Goal: Find specific page/section: Find specific page/section

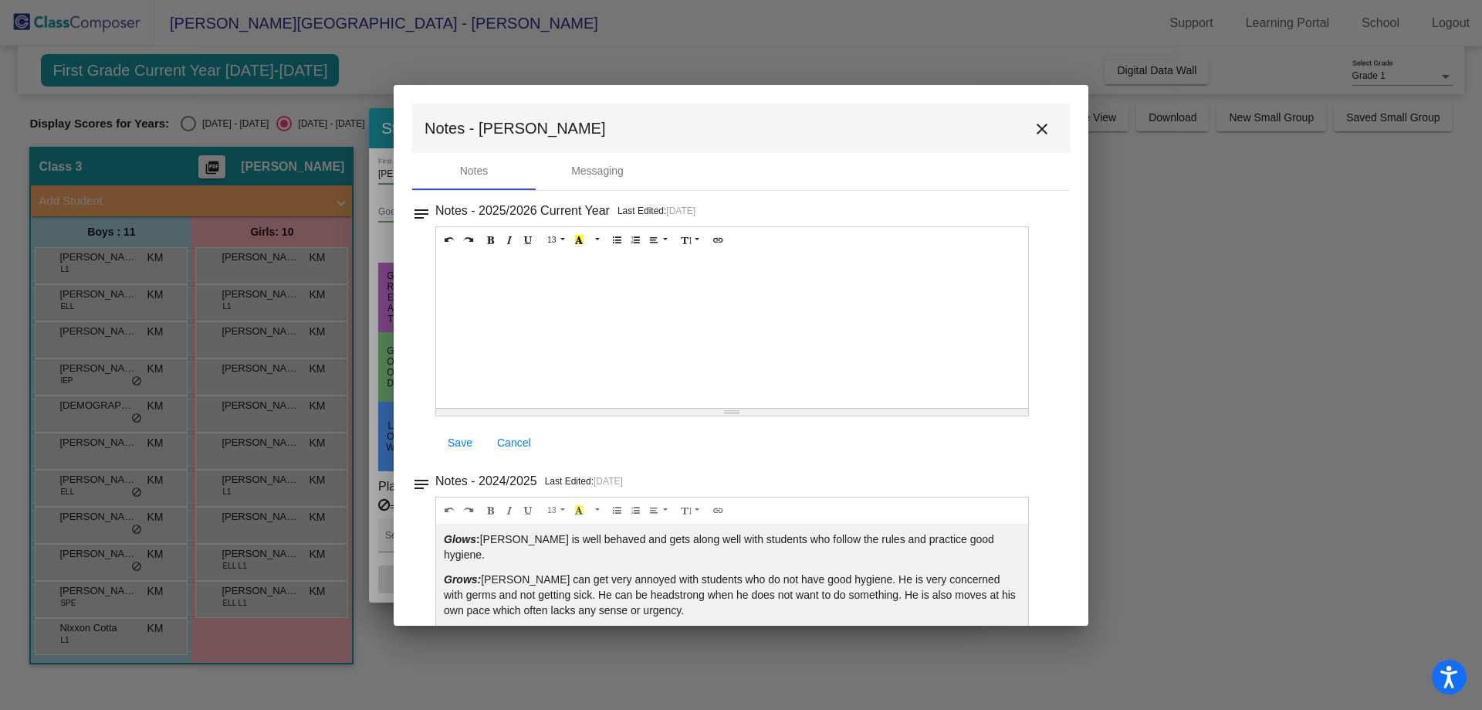
scroll to position [151, 0]
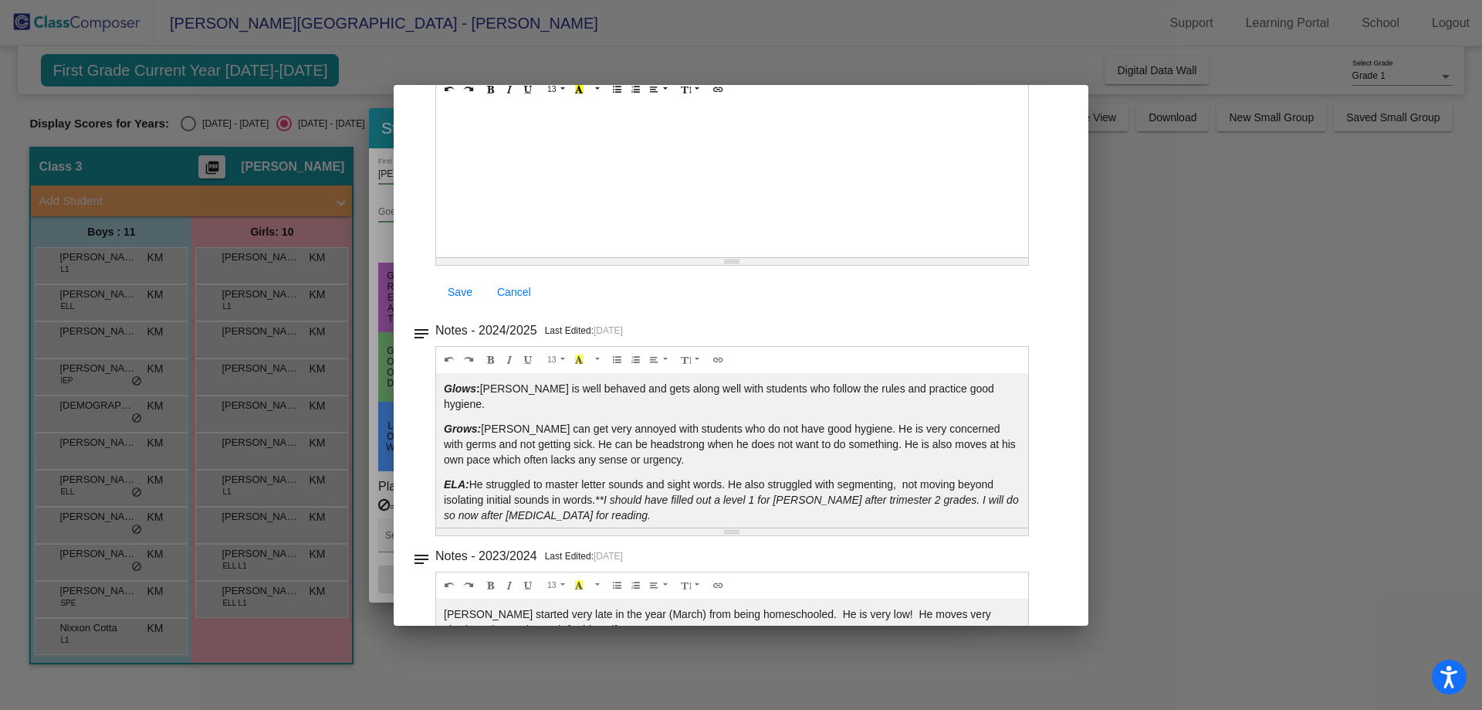
click at [1263, 261] on div at bounding box center [741, 355] width 1482 height 710
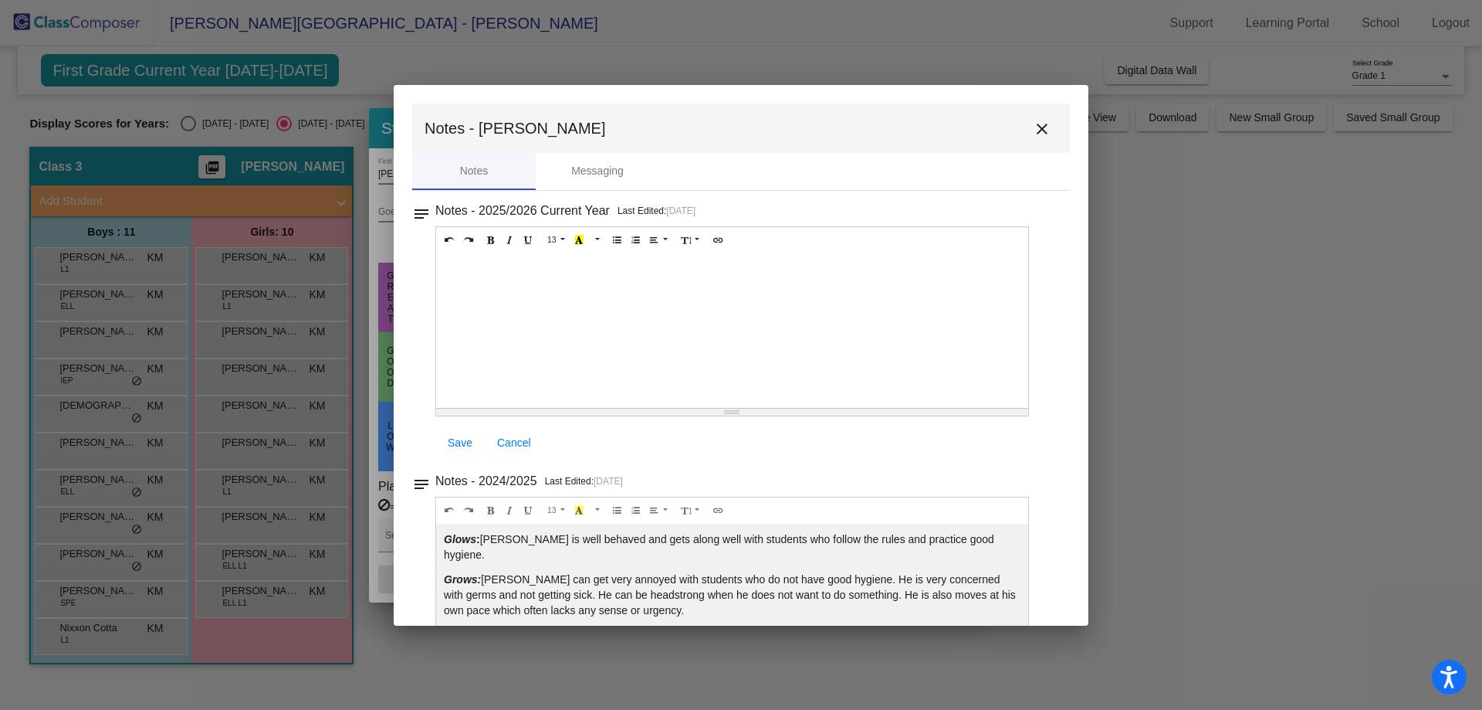
click at [1036, 131] on mat-icon "close" at bounding box center [1042, 129] width 19 height 19
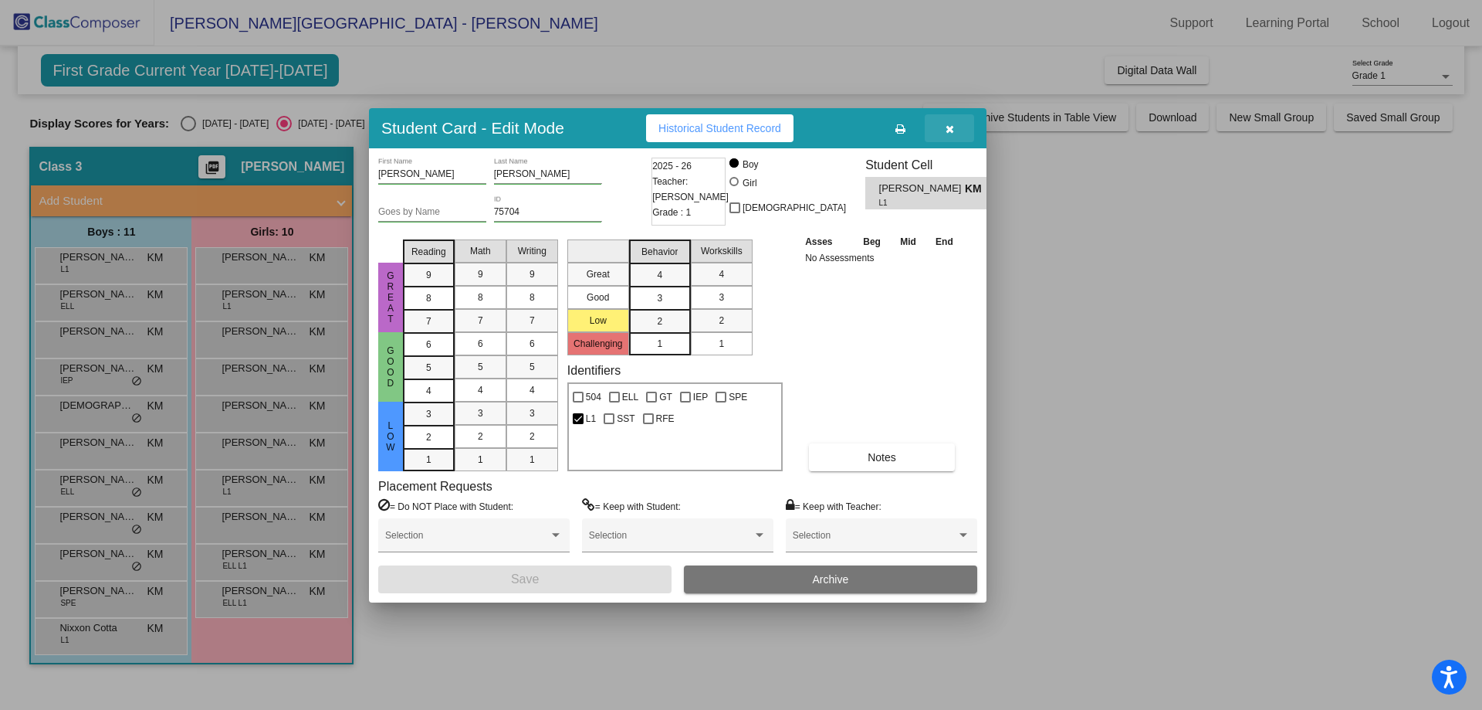
click at [954, 126] on button "button" at bounding box center [949, 128] width 49 height 28
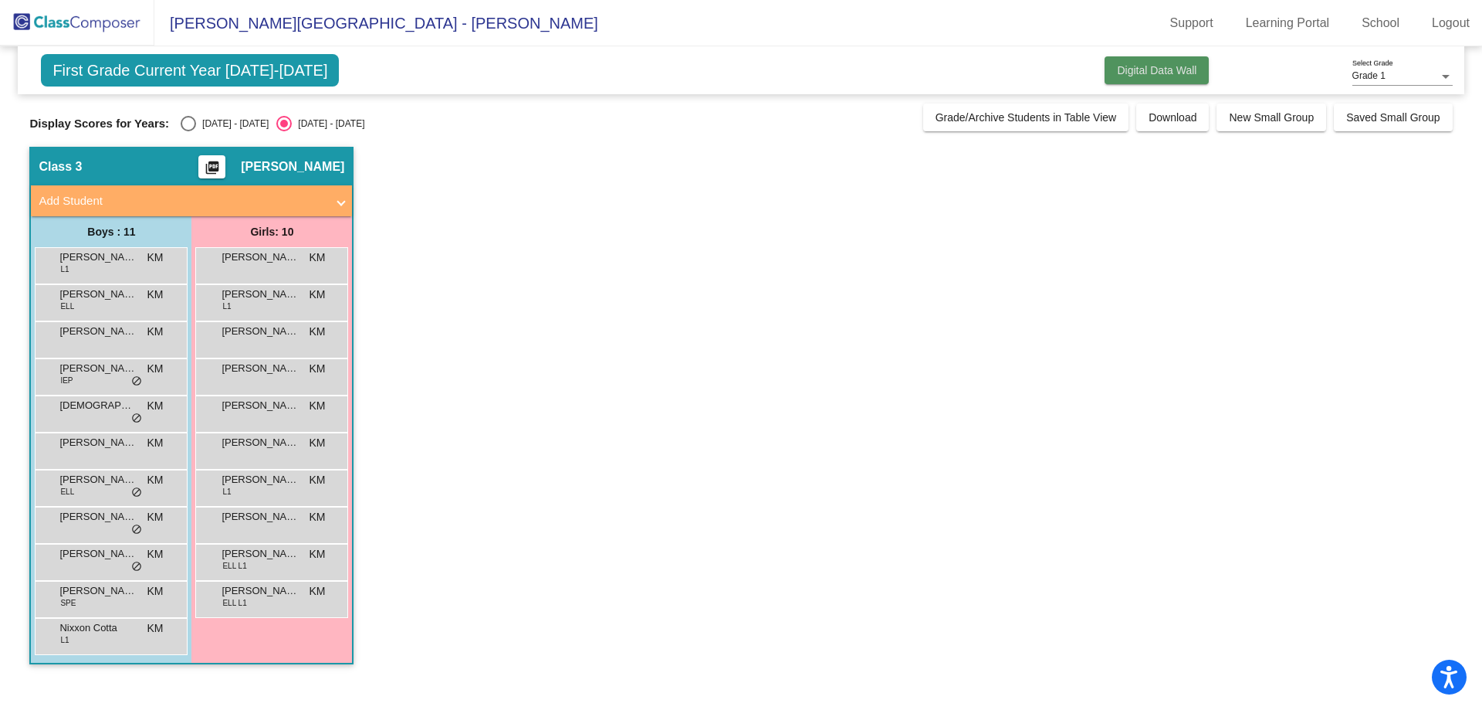
click at [1174, 75] on span "Digital Data Wall" at bounding box center [1157, 70] width 80 height 12
click at [1160, 71] on span "Digital Data Wall" at bounding box center [1157, 70] width 80 height 12
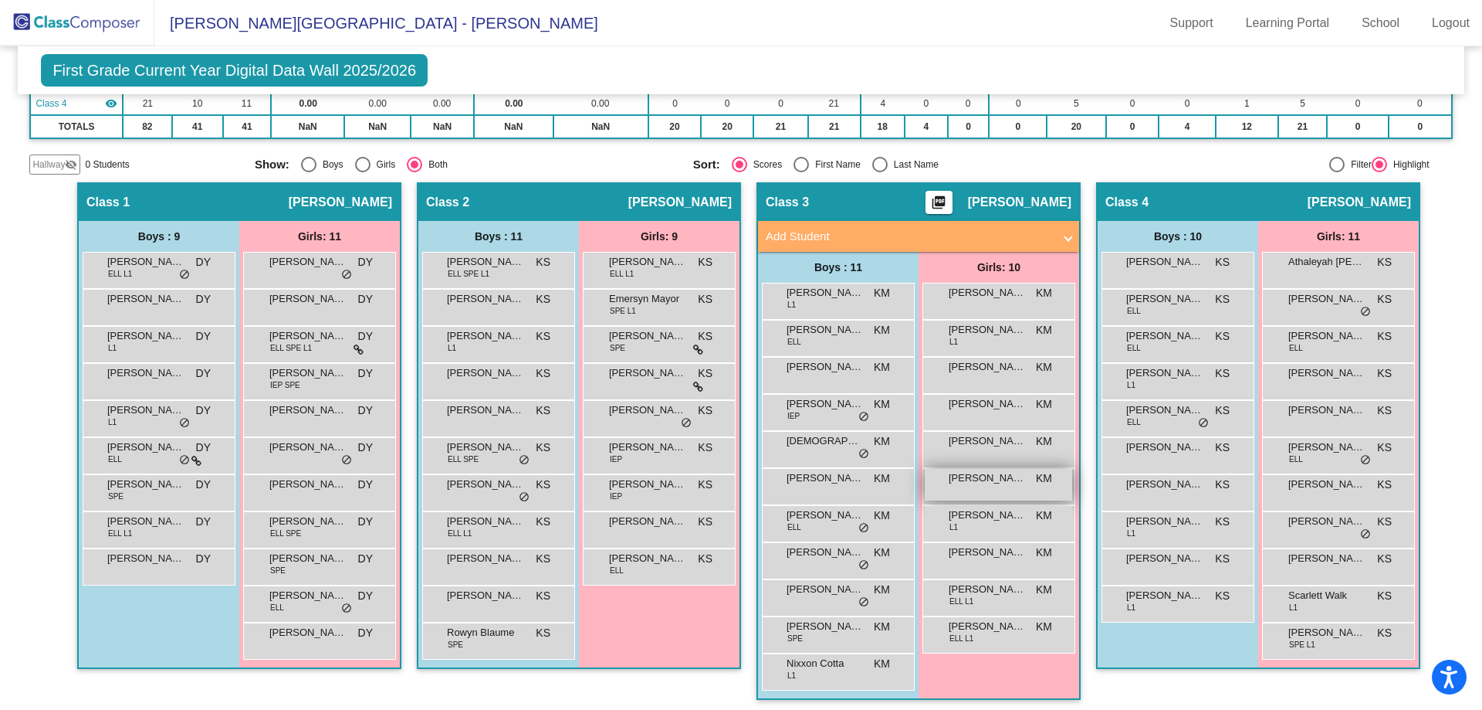
scroll to position [219, 0]
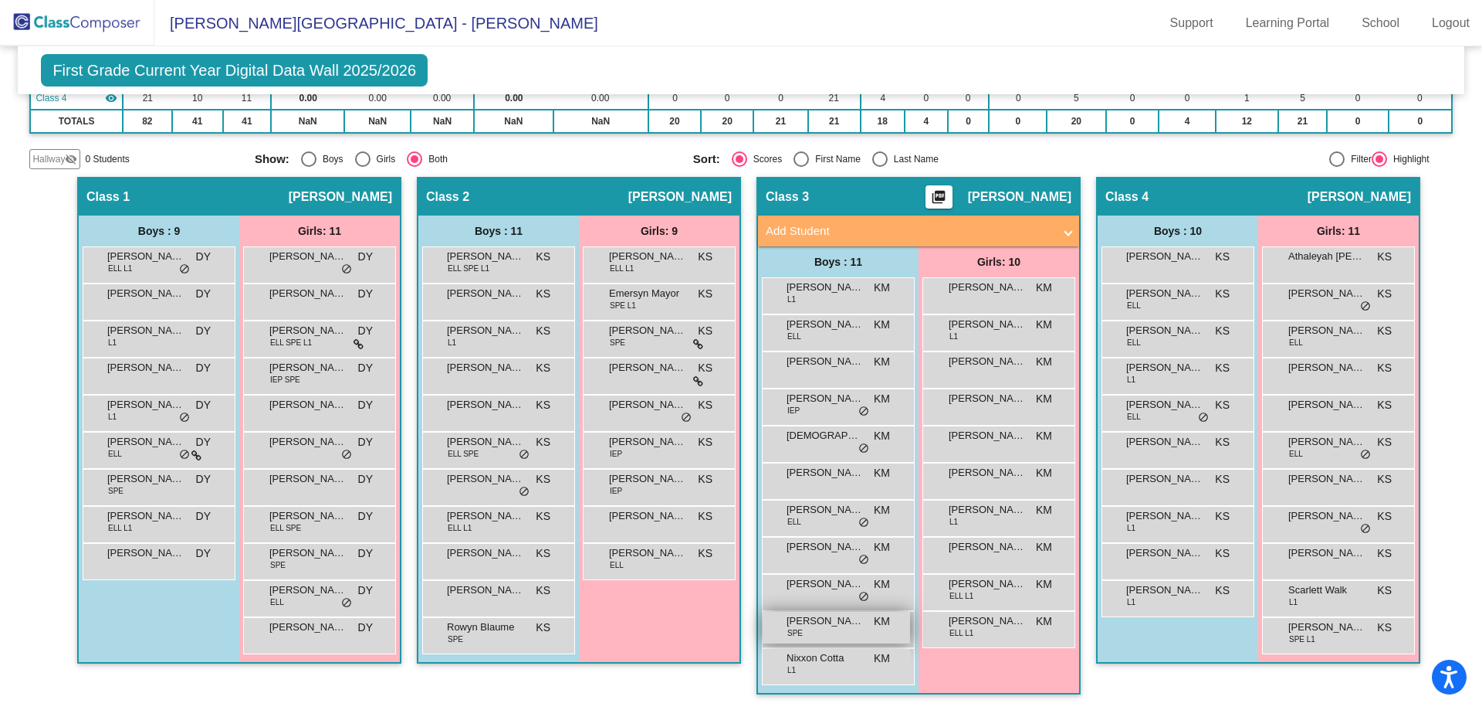
click at [832, 625] on span "[PERSON_NAME][GEOGRAPHIC_DATA]" at bounding box center [825, 620] width 77 height 15
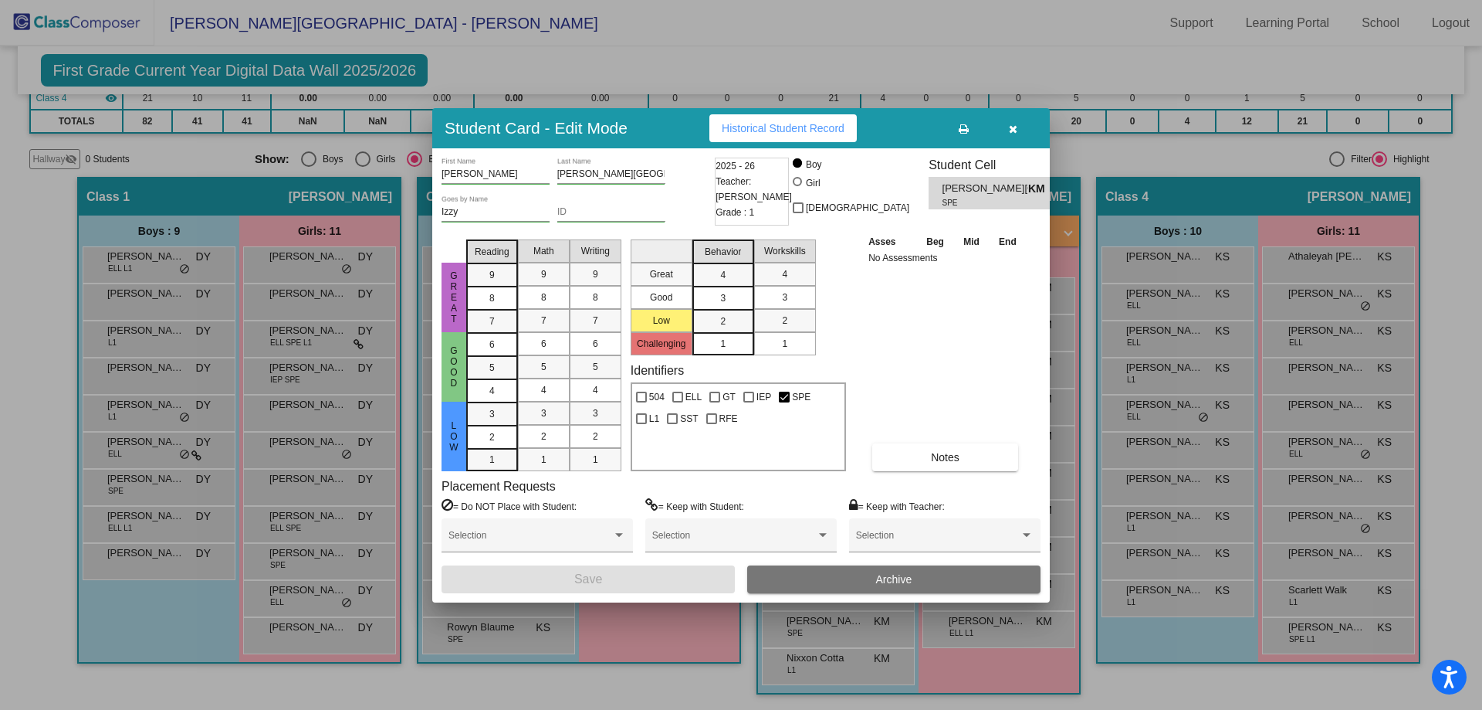
click at [1011, 130] on icon "button" at bounding box center [1013, 129] width 8 height 11
